Goal: Information Seeking & Learning: Learn about a topic

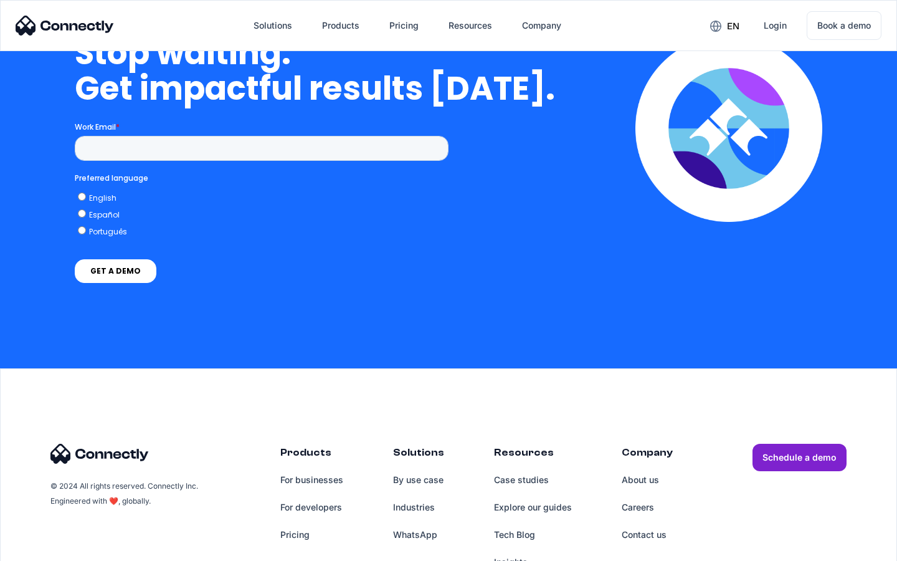
scroll to position [5123, 0]
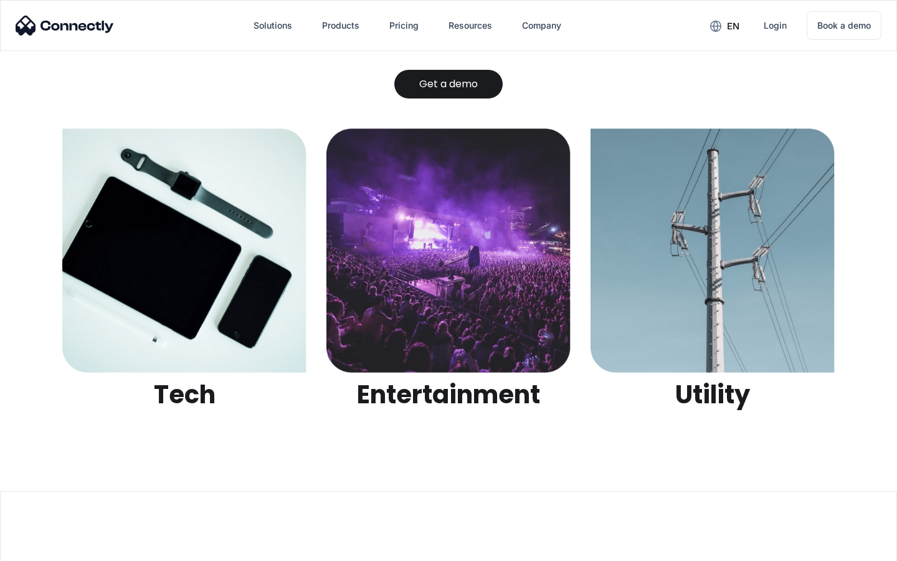
scroll to position [3930, 0]
